Goal: Check status: Check status

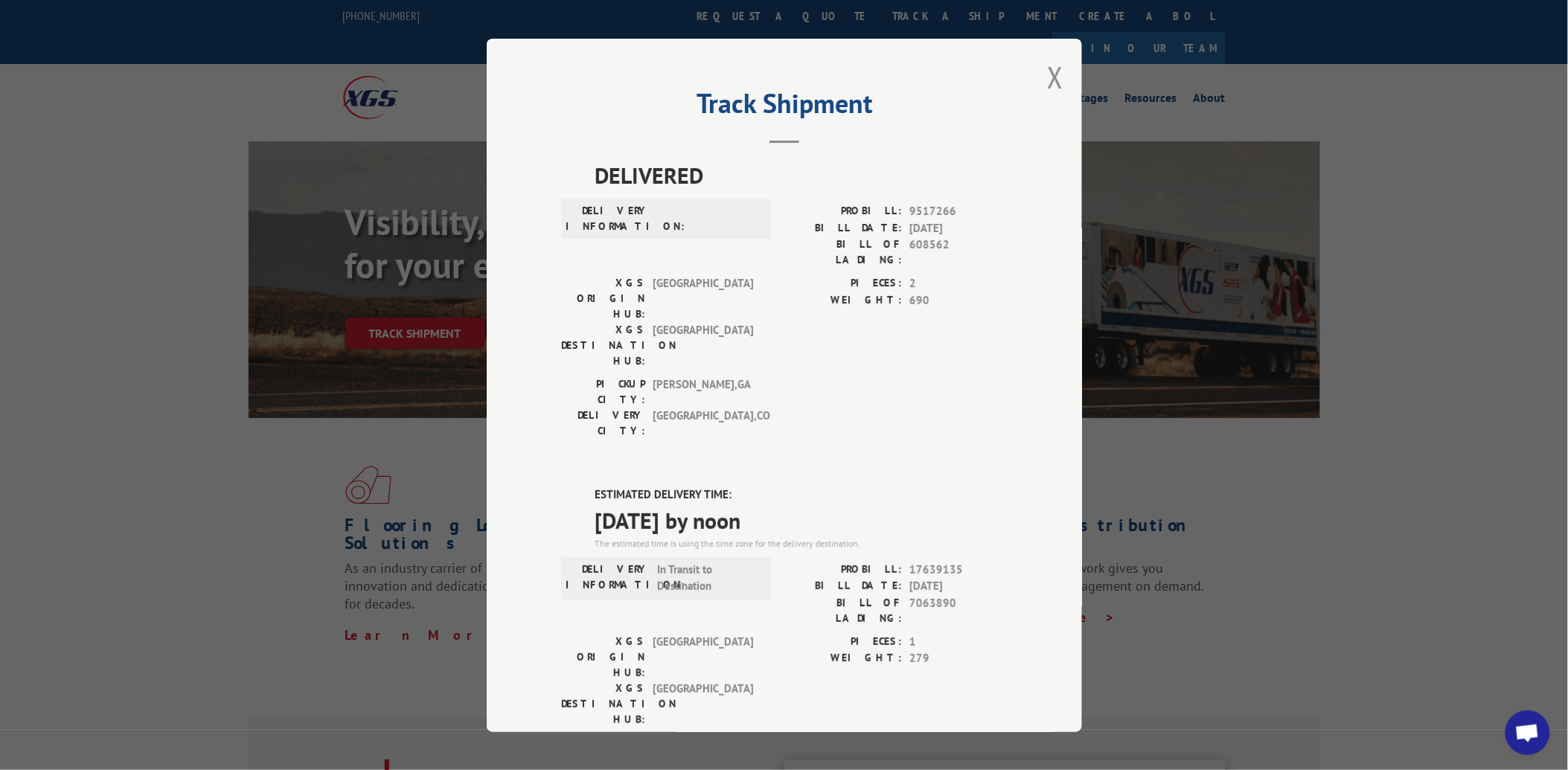
click at [1037, 82] on div "Track Shipment DELIVERED DELIVERY INFORMATION: PROBILL: 9517266 BILL DATE: [DAT…" at bounding box center [784, 385] width 595 height 693
click at [1047, 81] on button "Close modal" at bounding box center [1055, 77] width 16 height 39
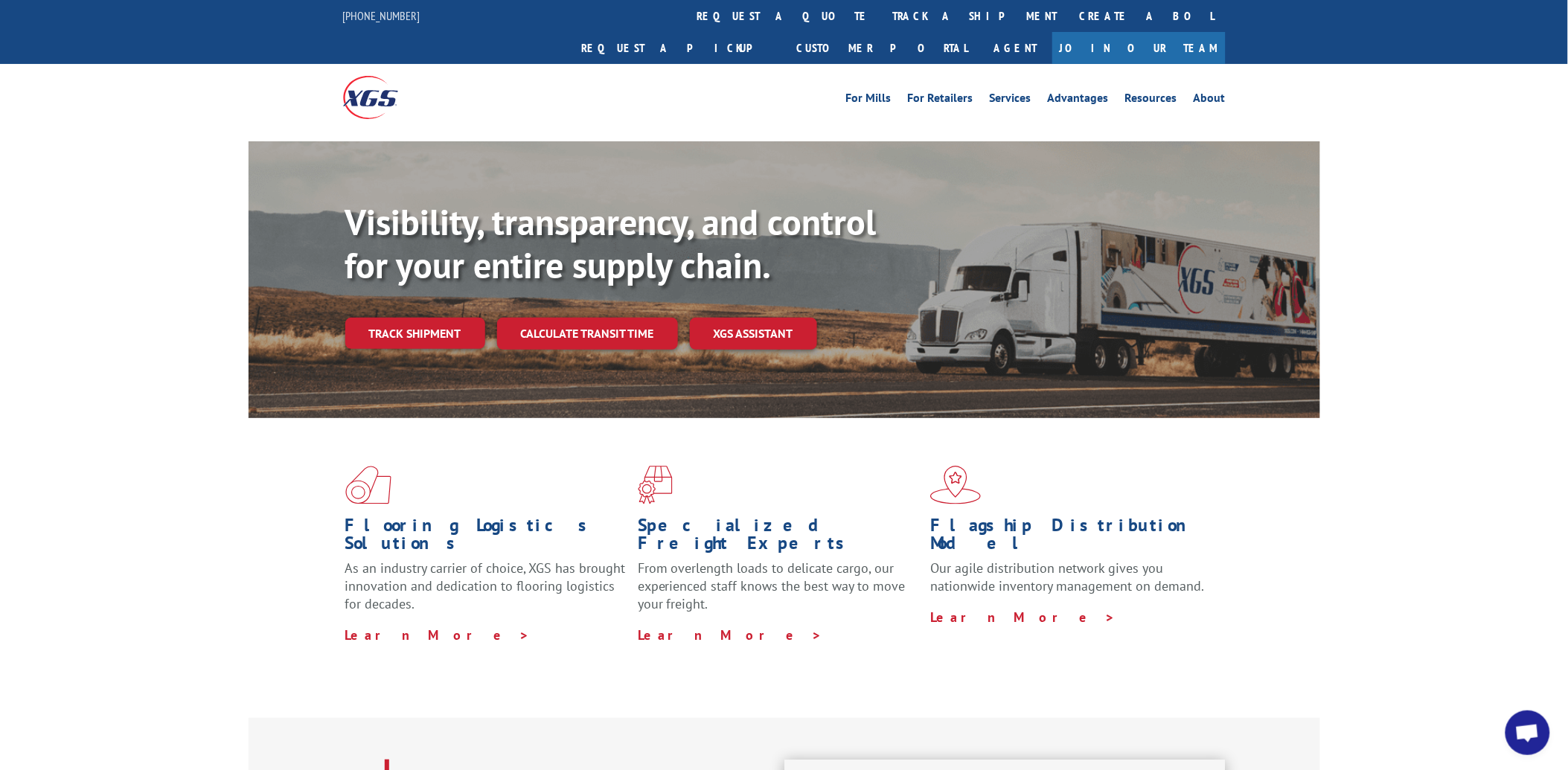
click at [775, 64] on div "For [PERSON_NAME] For Retailers Services Advantages Resources About For [PERSON…" at bounding box center [784, 97] width 882 height 67
click at [882, 23] on link "track a shipment" at bounding box center [975, 16] width 187 height 32
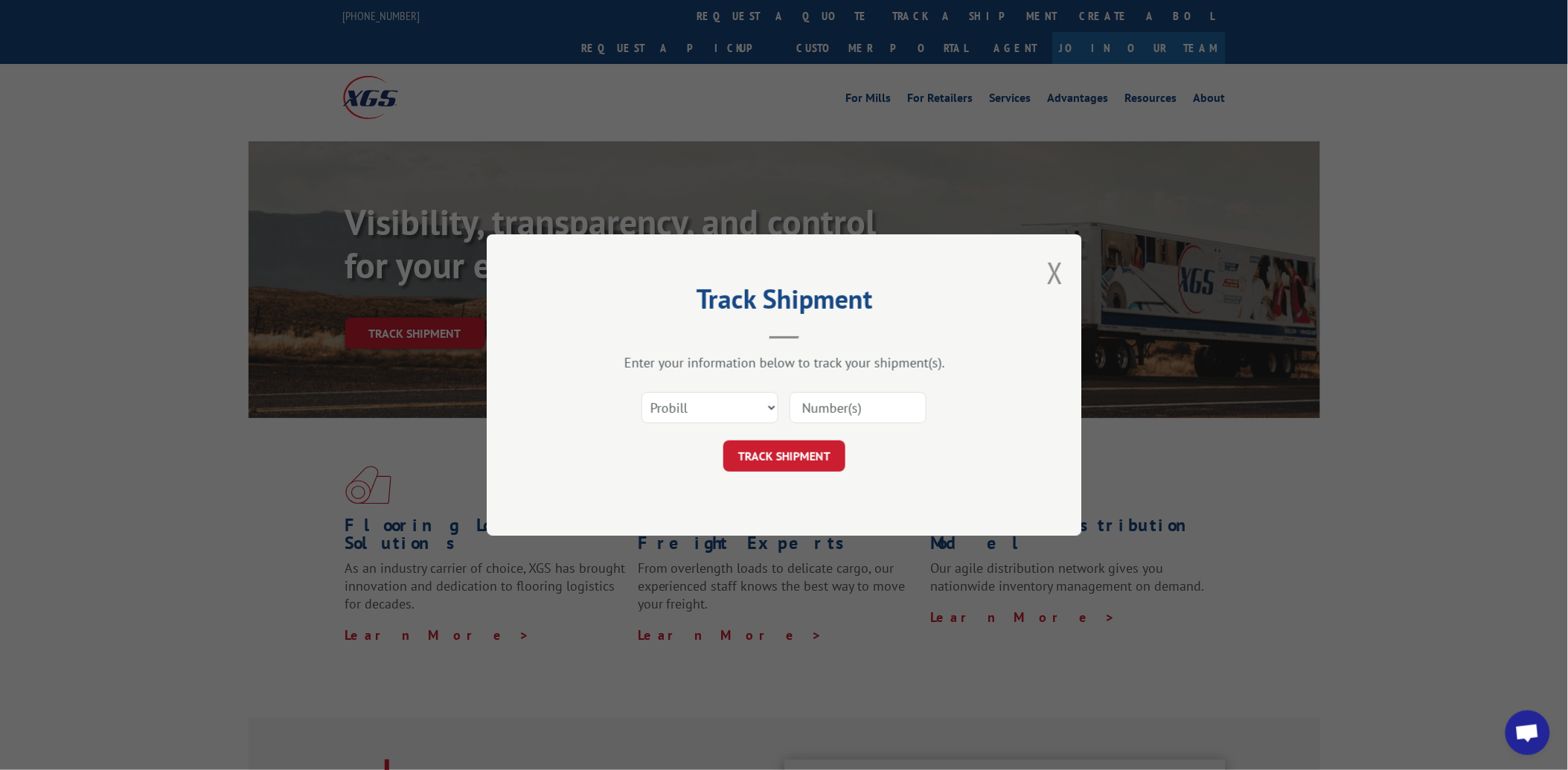
click at [699, 425] on div "Select category... Probill BOL PO" at bounding box center [784, 407] width 447 height 49
click at [699, 412] on select "Select category... Probill BOL PO" at bounding box center [709, 407] width 137 height 31
select select "po"
click at [641, 392] on select "Select category... Probill BOL PO" at bounding box center [709, 407] width 137 height 31
click at [836, 415] on input at bounding box center [858, 407] width 137 height 31
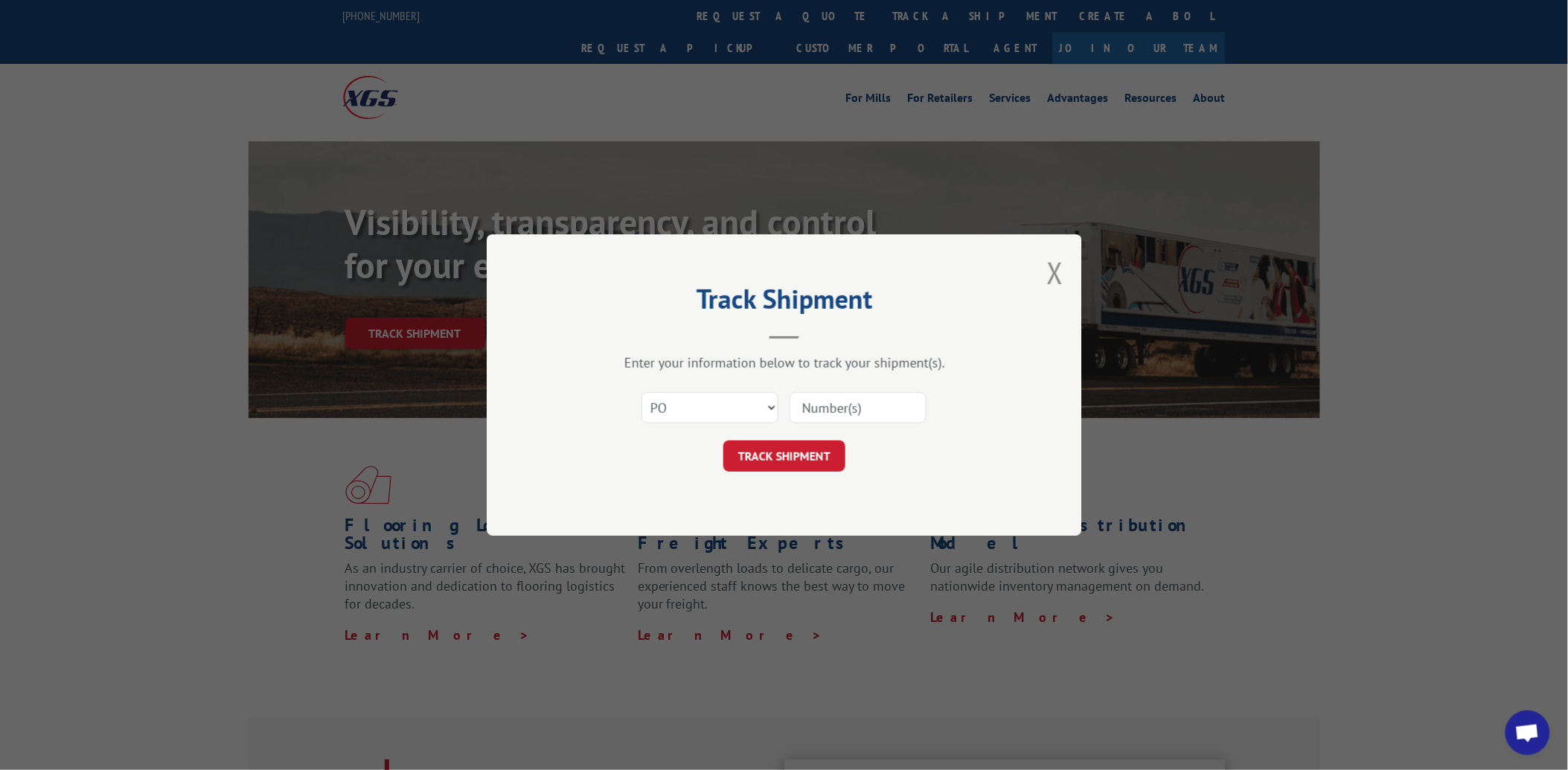
paste input "24505166"
type input "24505166"
click at [811, 450] on button "TRACK SHIPMENT" at bounding box center [784, 455] width 122 height 31
